Goal: Navigation & Orientation: Find specific page/section

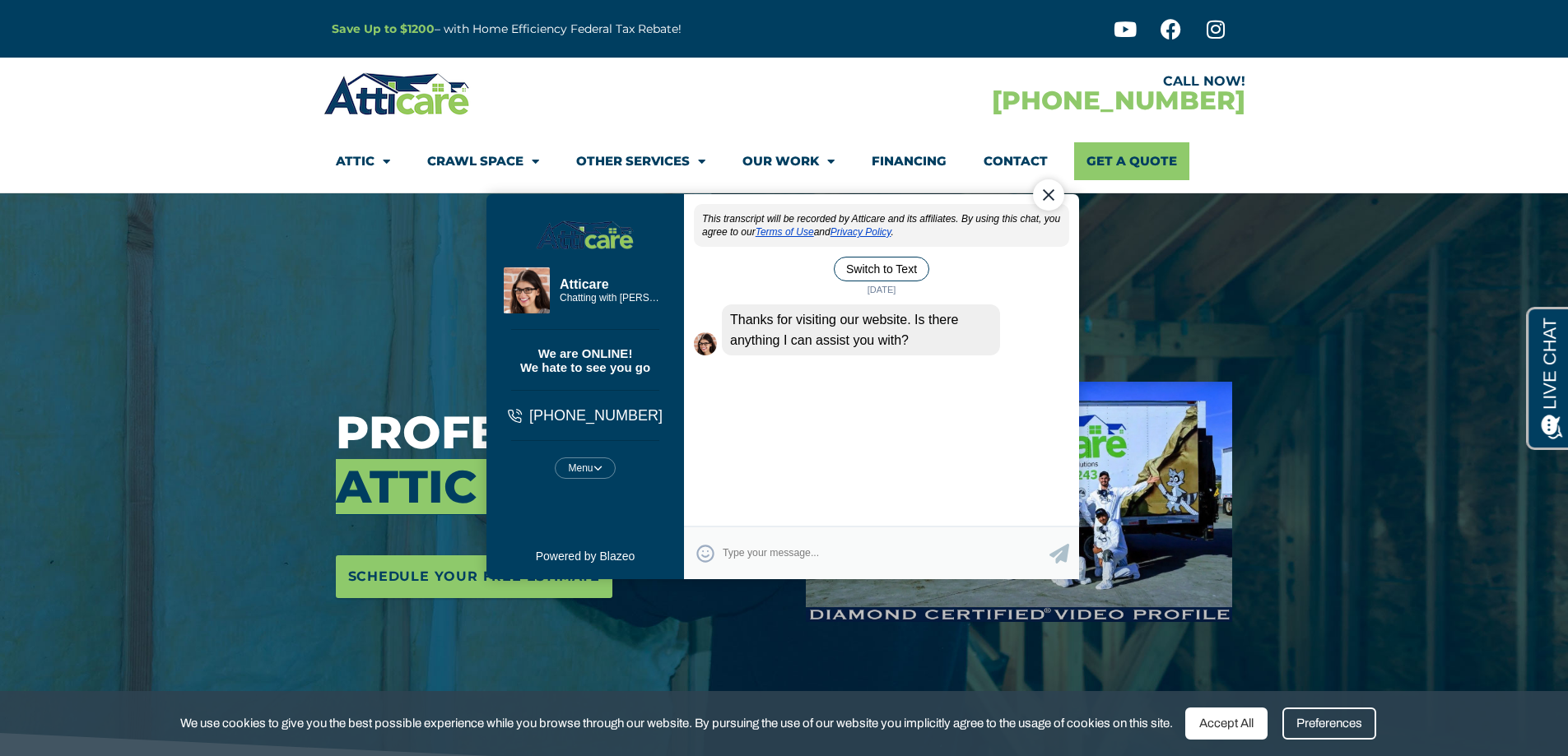
click at [1045, 196] on div "Close Chat" at bounding box center [1048, 194] width 31 height 31
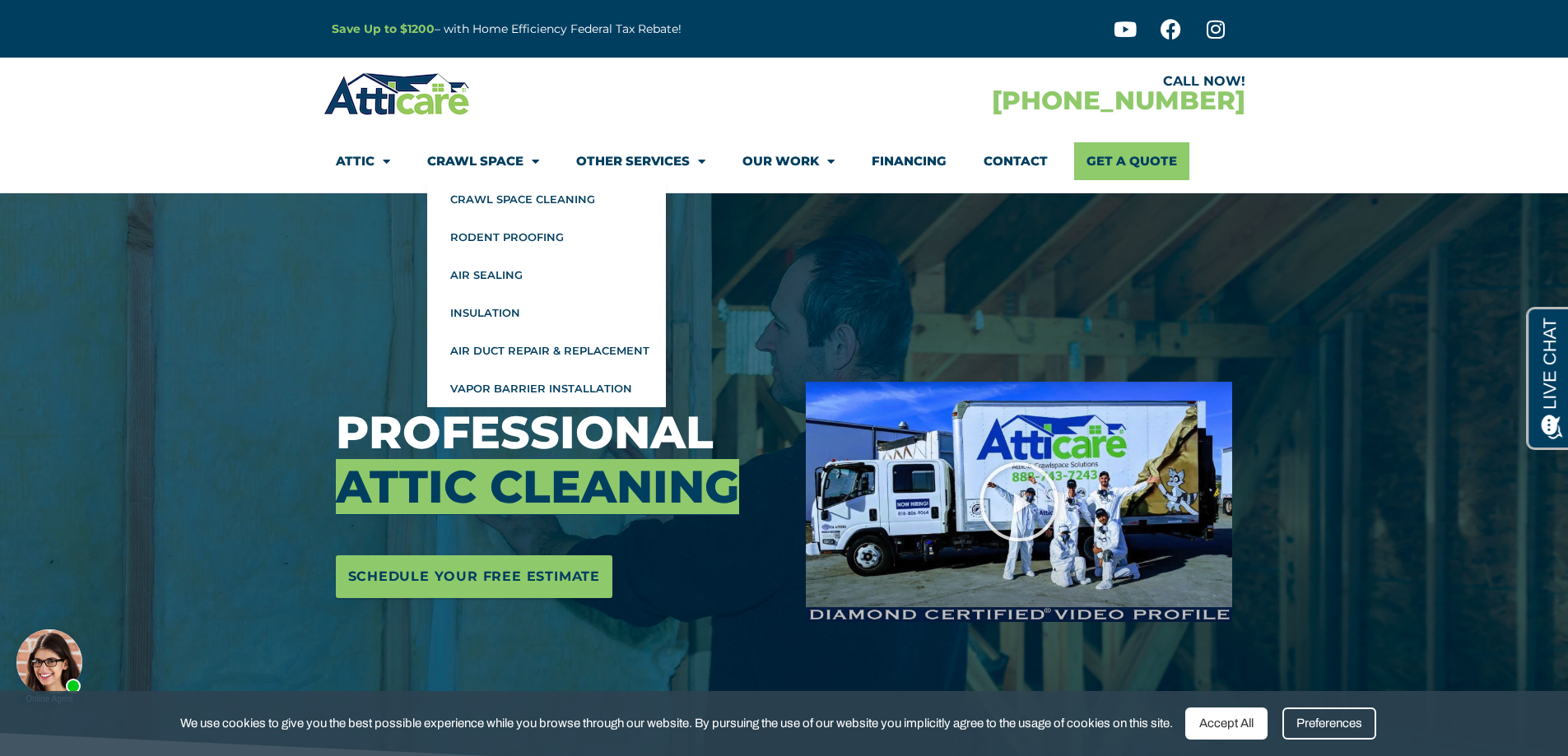
click at [471, 159] on link "Crawl Space" at bounding box center [483, 160] width 112 height 38
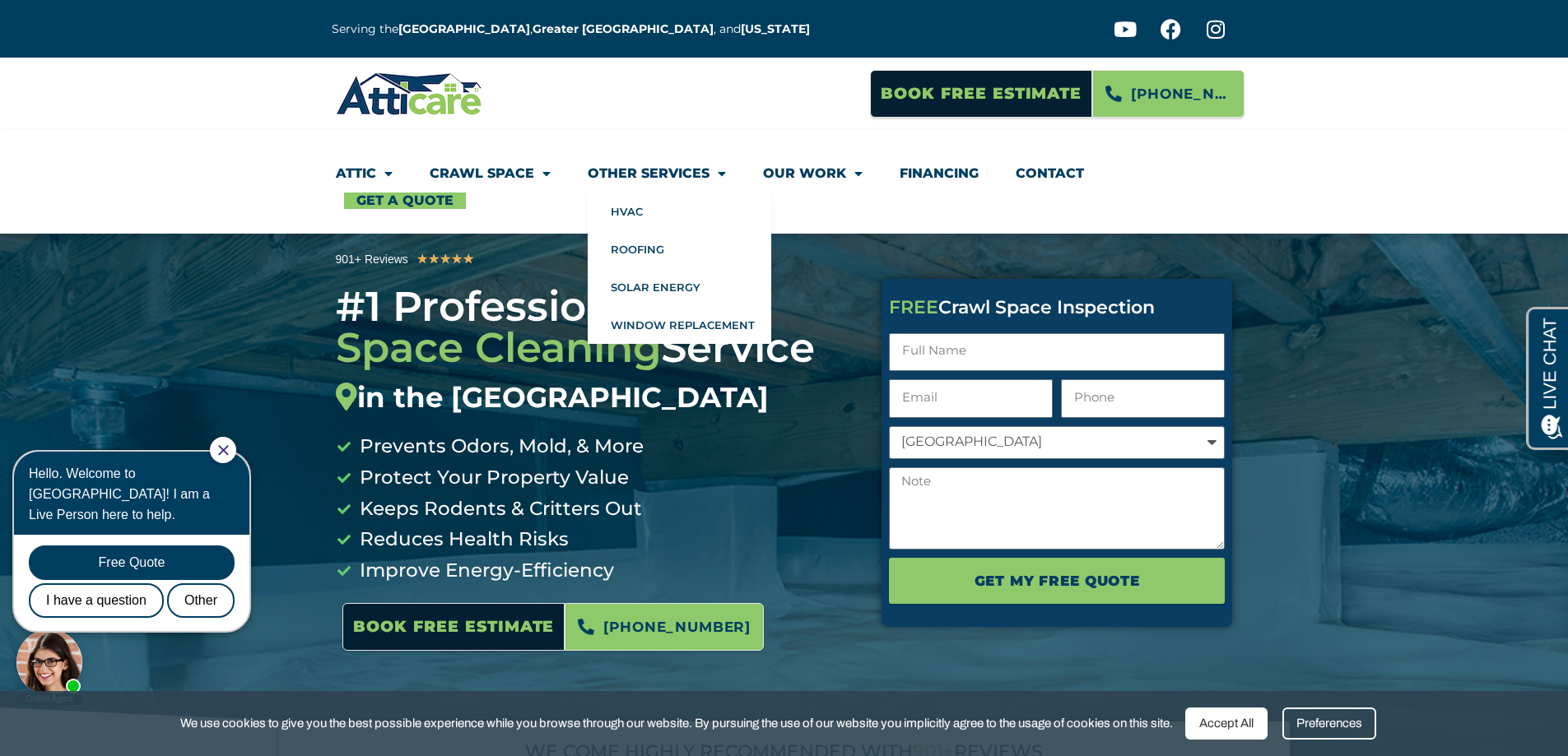
click at [638, 172] on link "Other Services" at bounding box center [656, 173] width 138 height 38
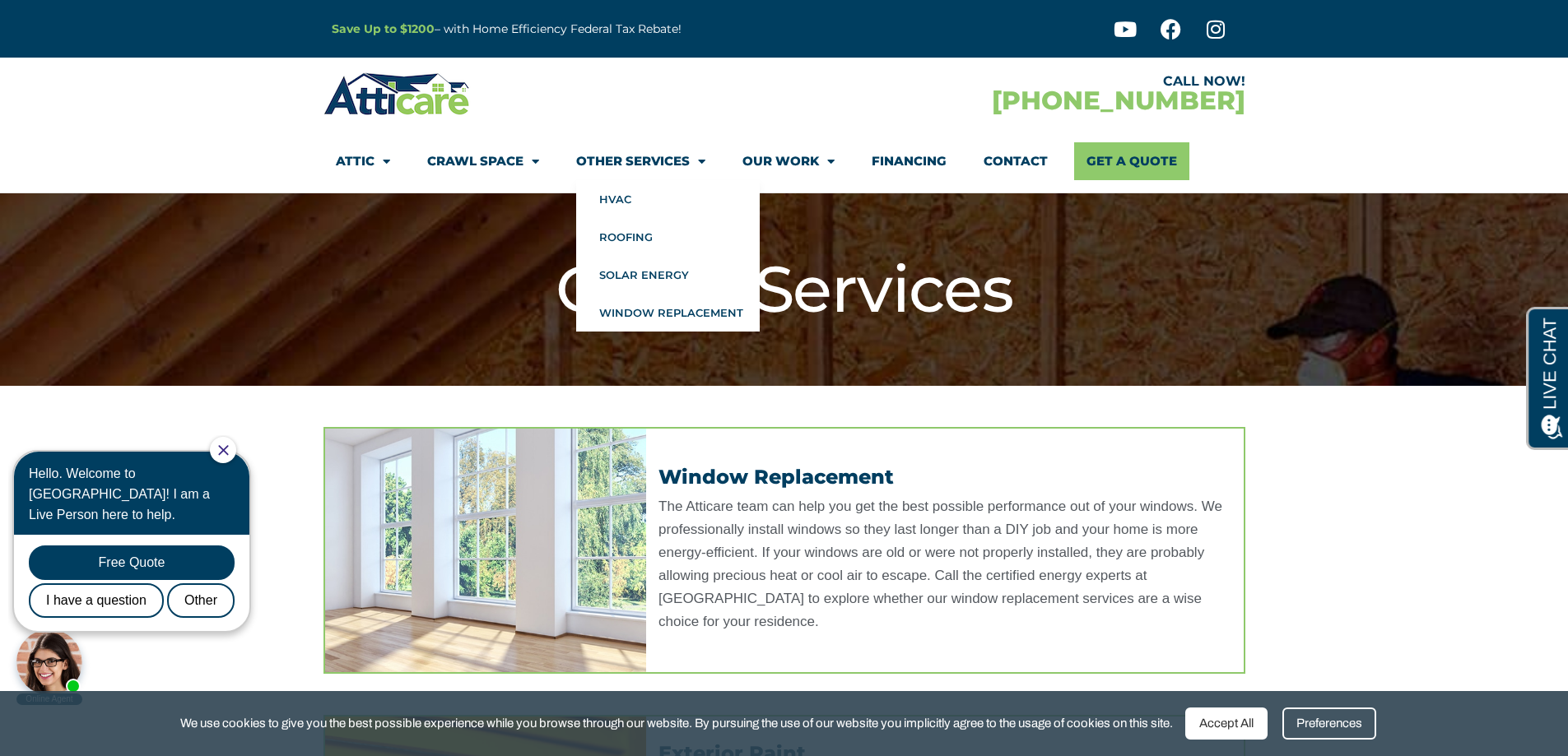
click at [646, 156] on link "Other Services" at bounding box center [641, 160] width 130 height 38
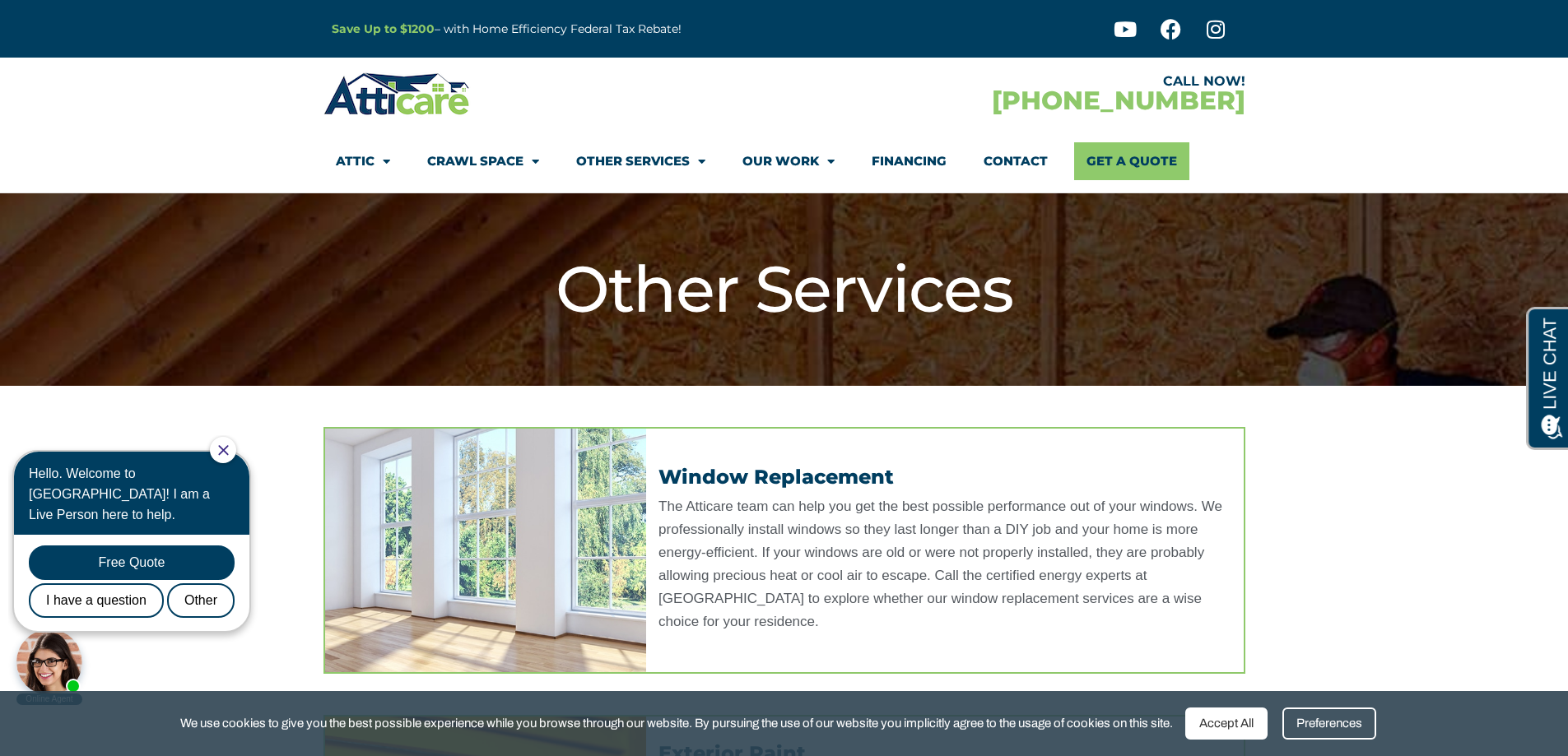
click at [229, 450] on icon "Close Chat" at bounding box center [223, 451] width 11 height 11
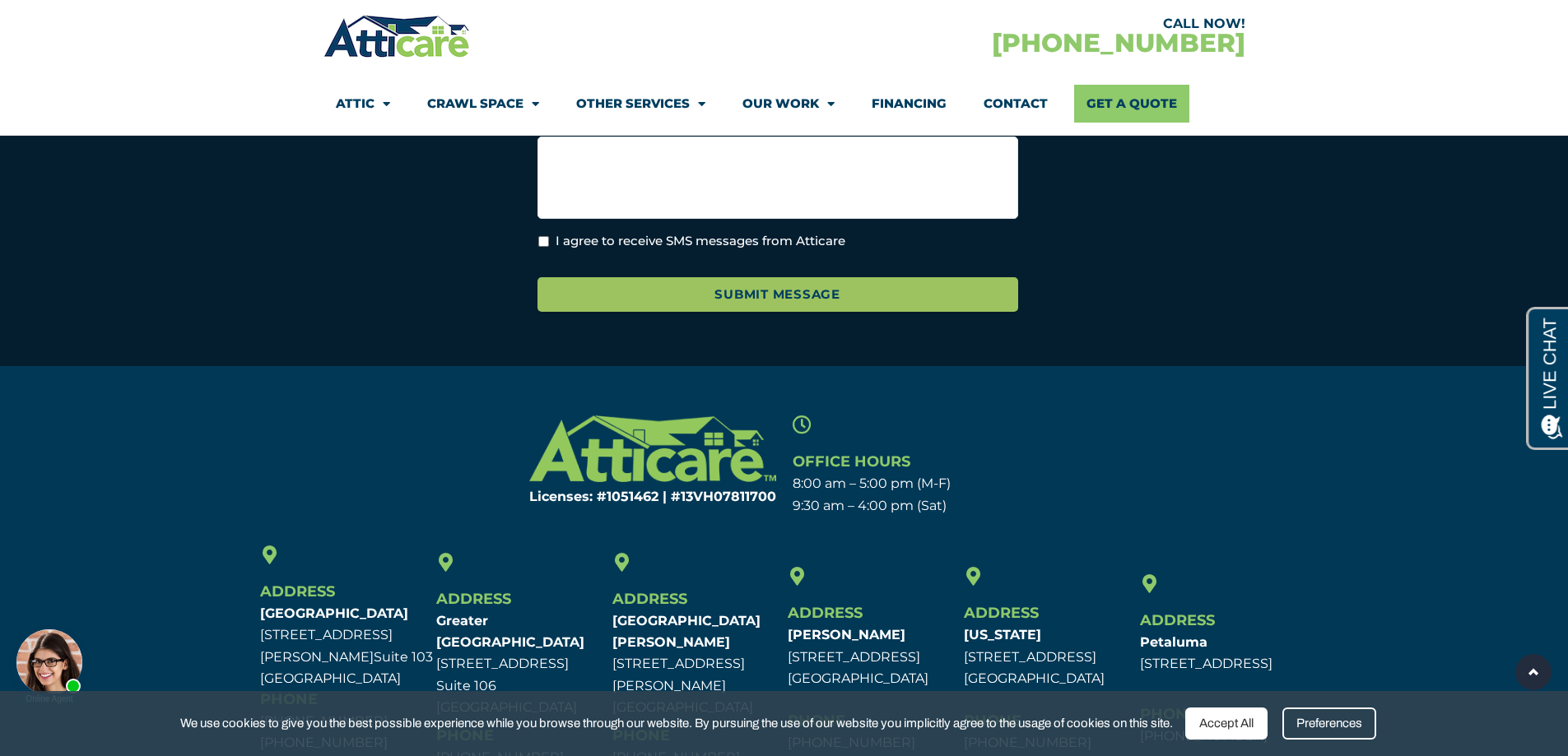
scroll to position [2057, 0]
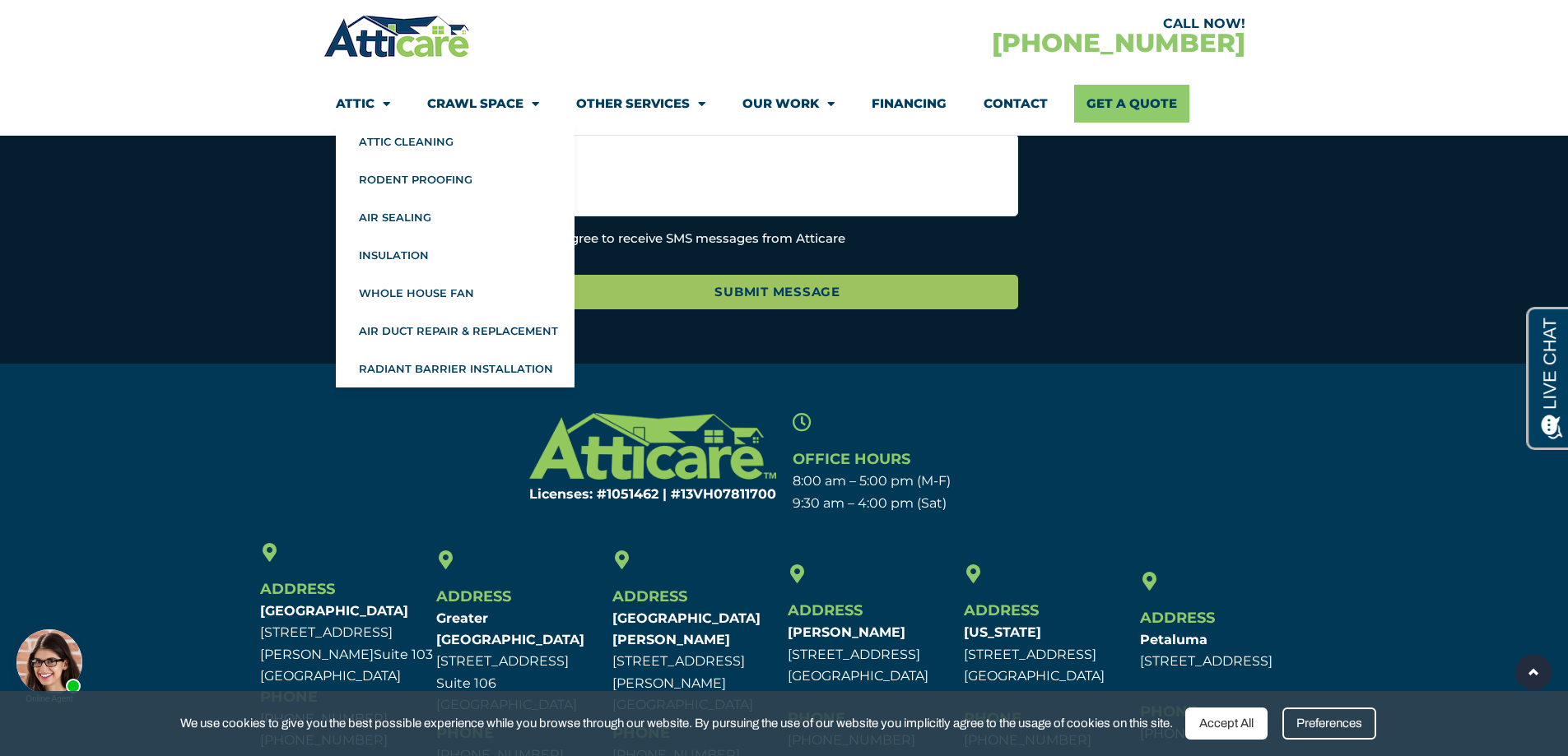
click at [376, 42] on img at bounding box center [397, 36] width 147 height 47
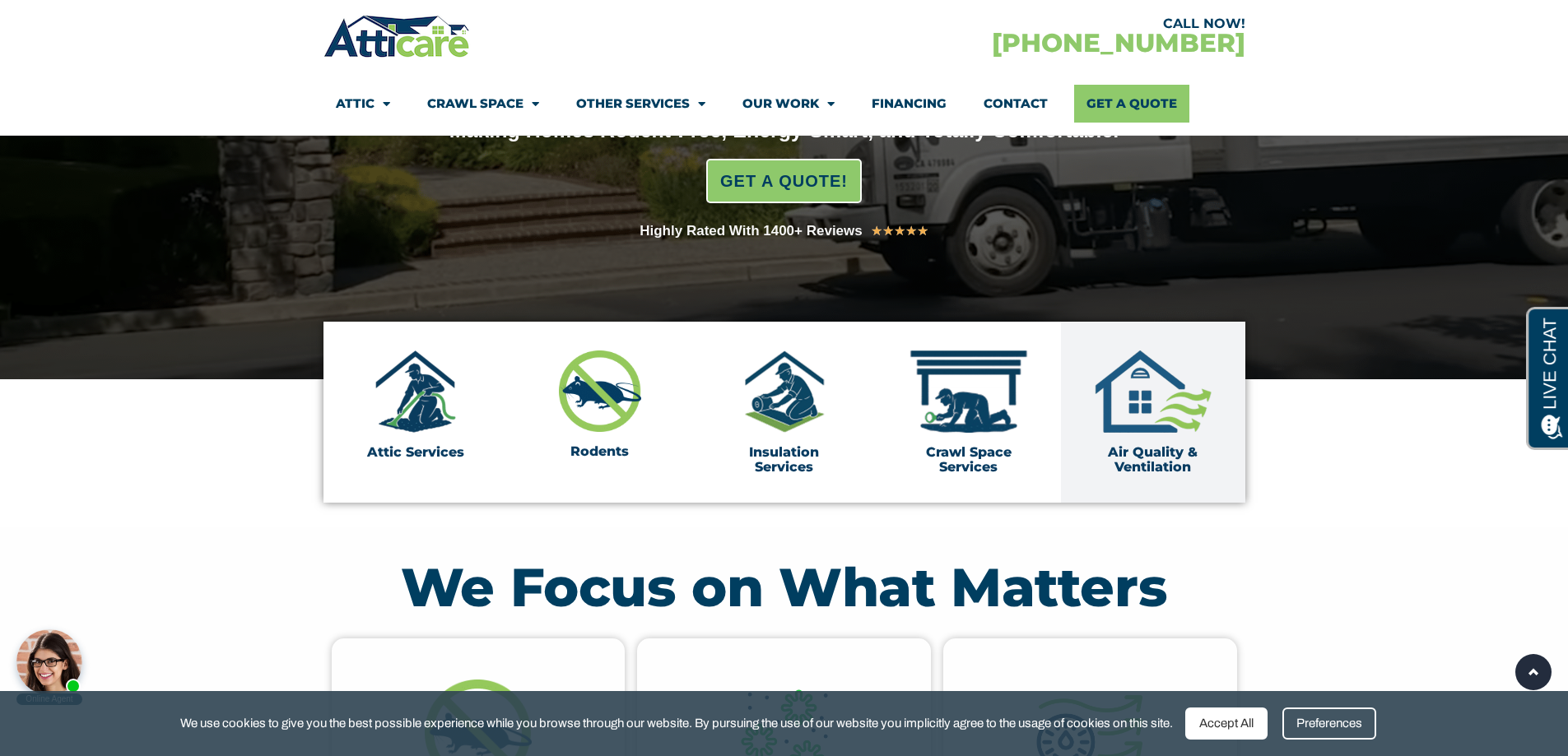
scroll to position [494, 0]
